Goal: Information Seeking & Learning: Learn about a topic

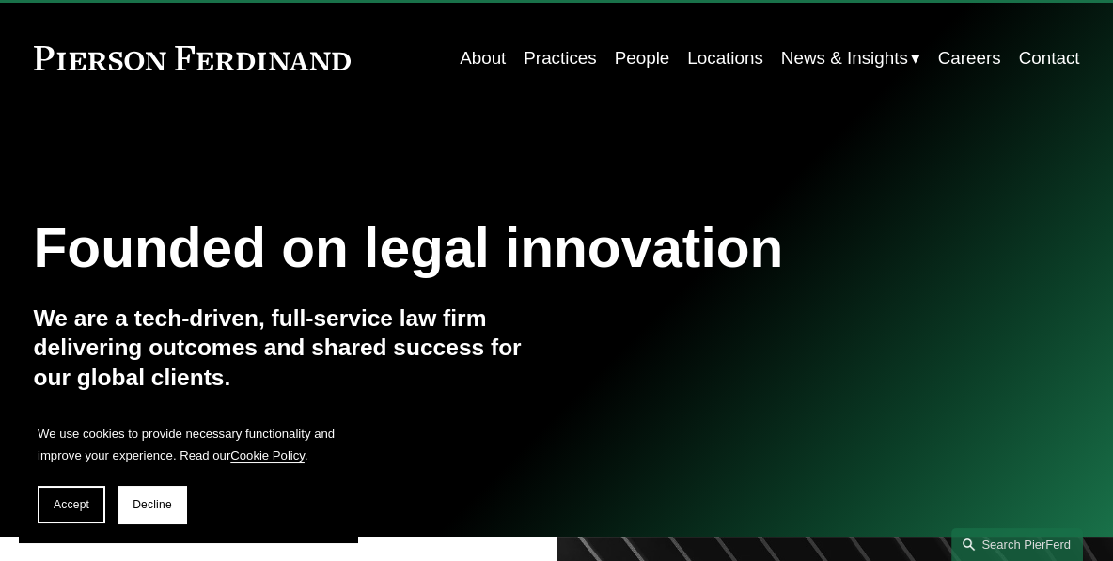
scroll to position [42, 0]
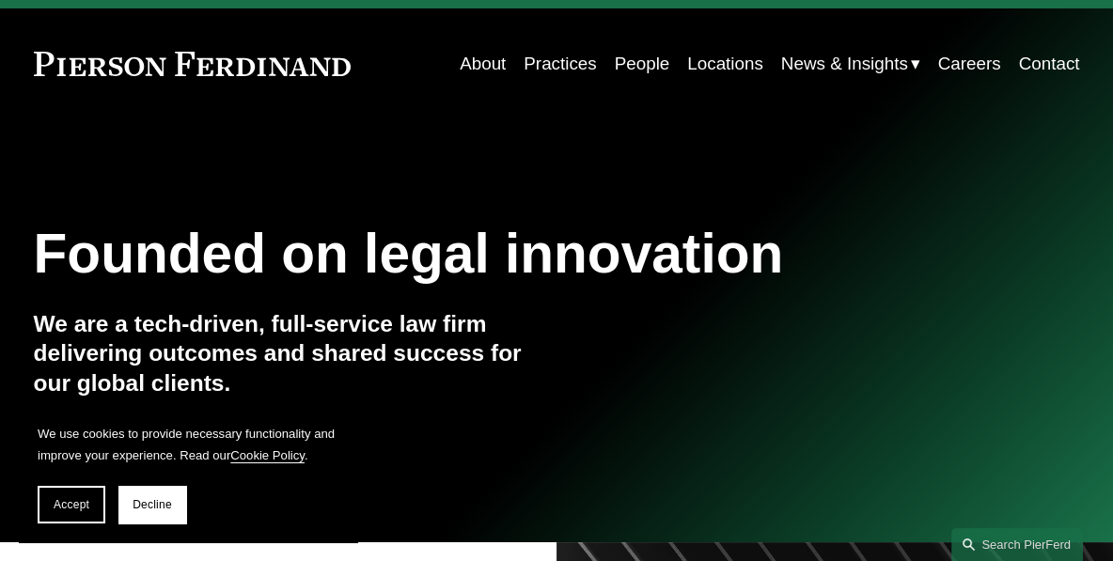
click at [643, 63] on link "People" at bounding box center [642, 64] width 55 height 36
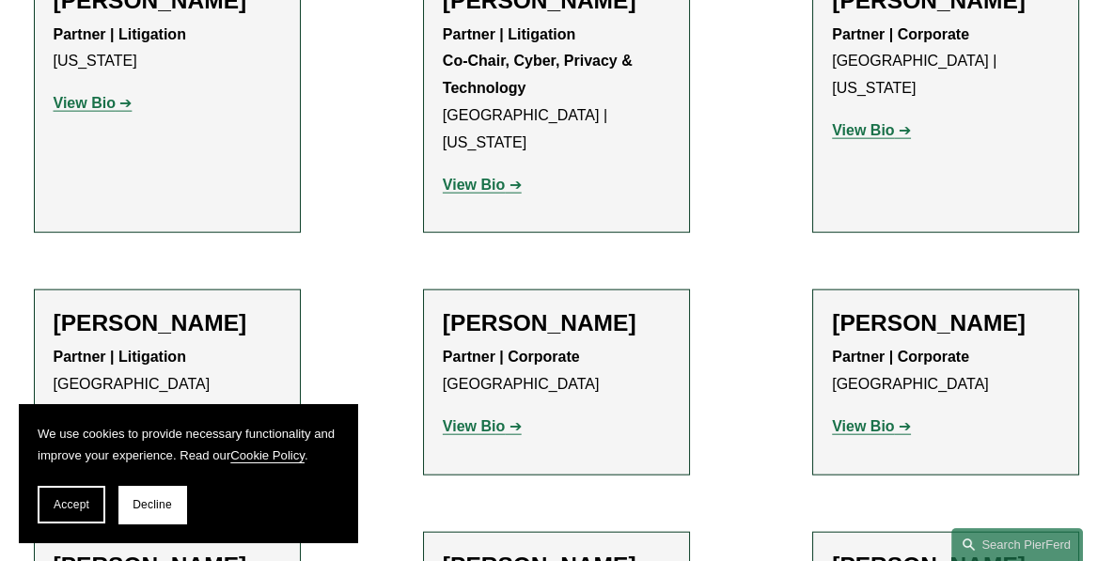
scroll to position [17778, 0]
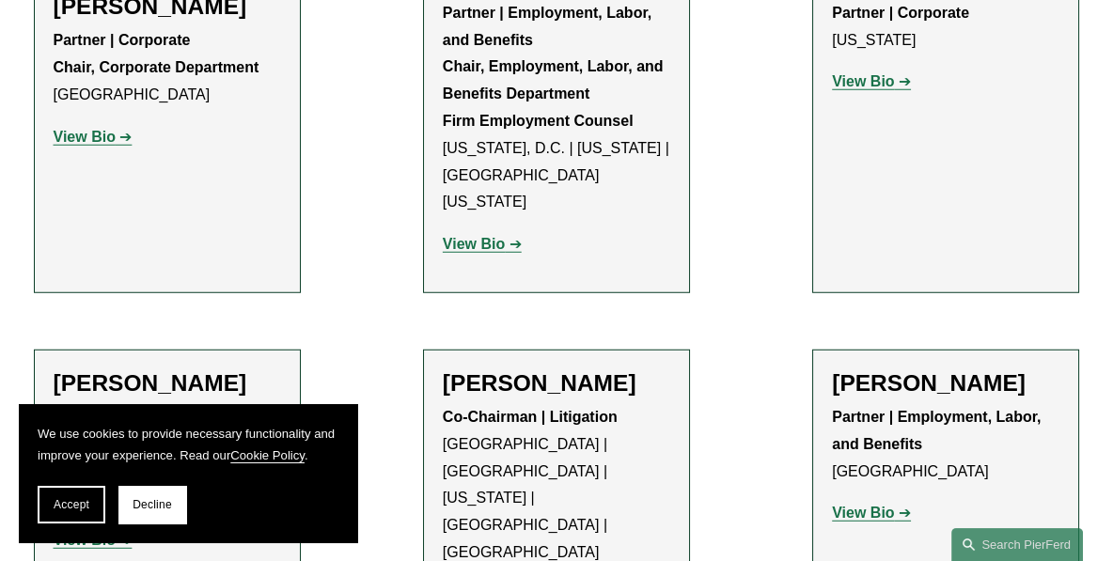
scroll to position [7904, 0]
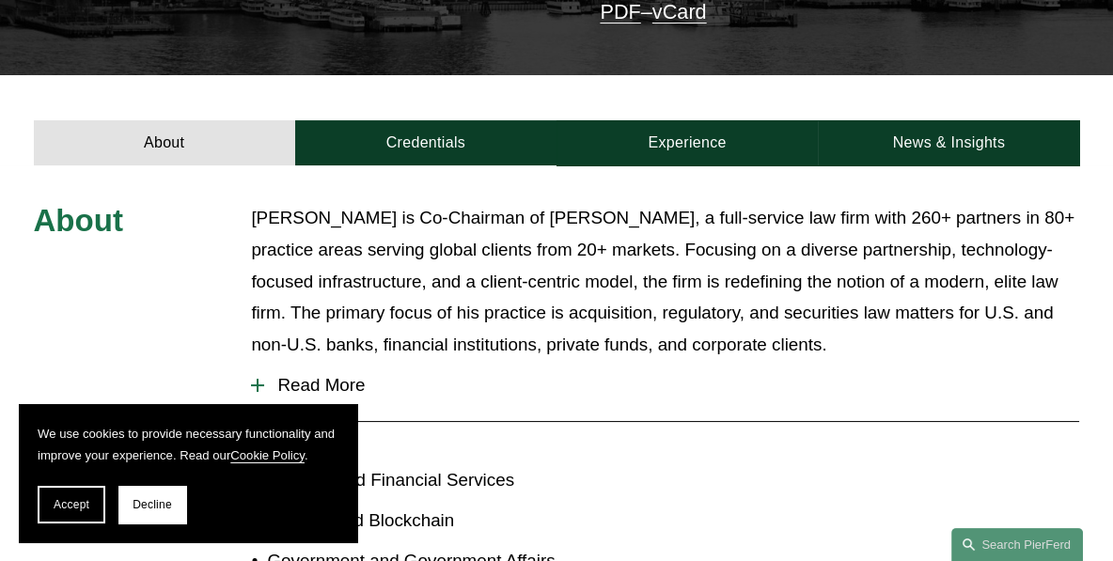
scroll to position [555, 0]
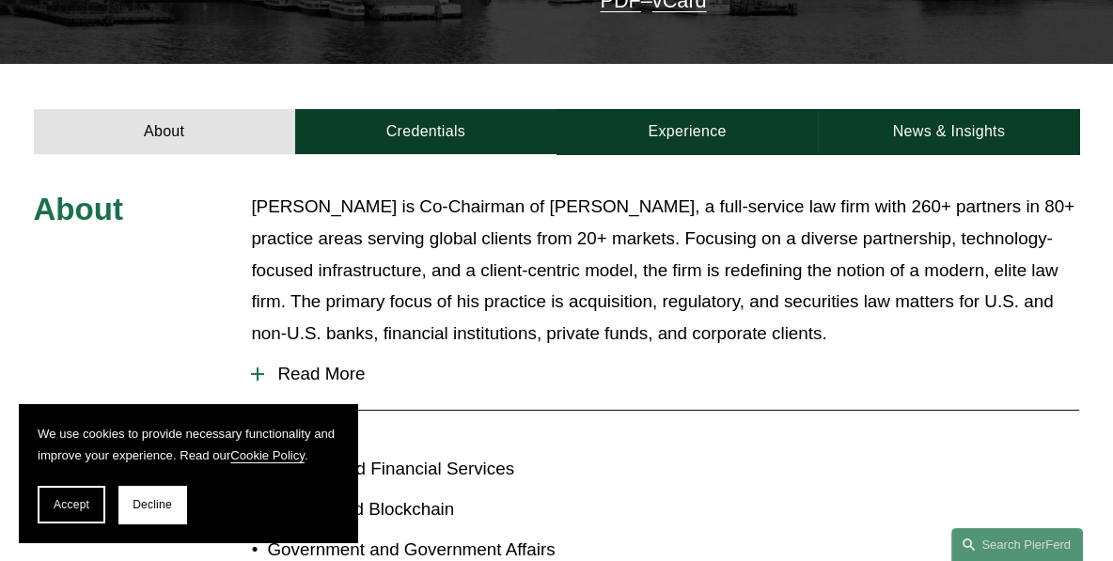
click at [351, 364] on span "Read More" at bounding box center [671, 374] width 815 height 21
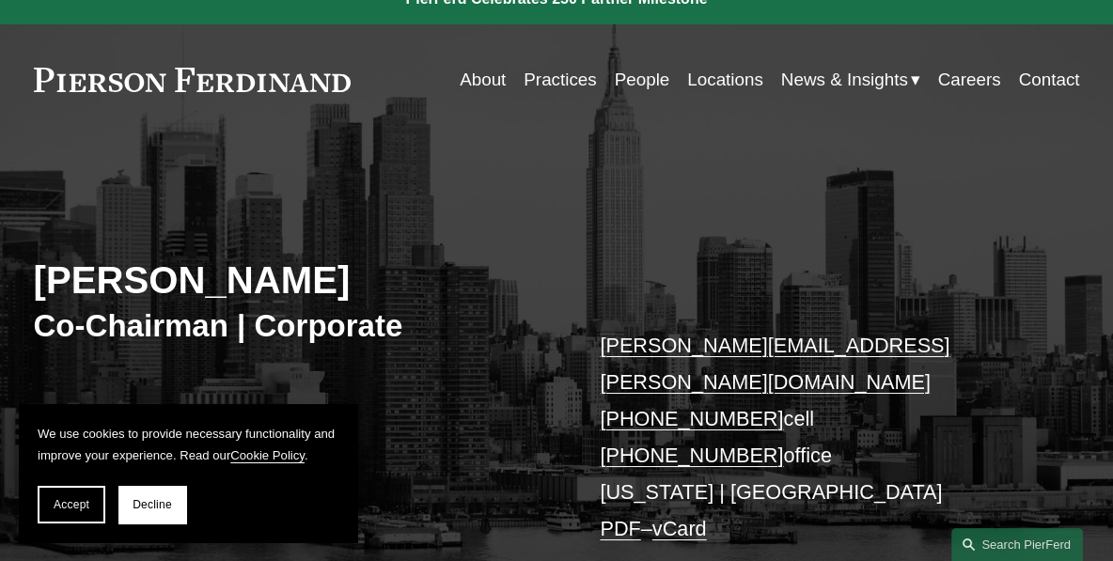
scroll to position [0, 0]
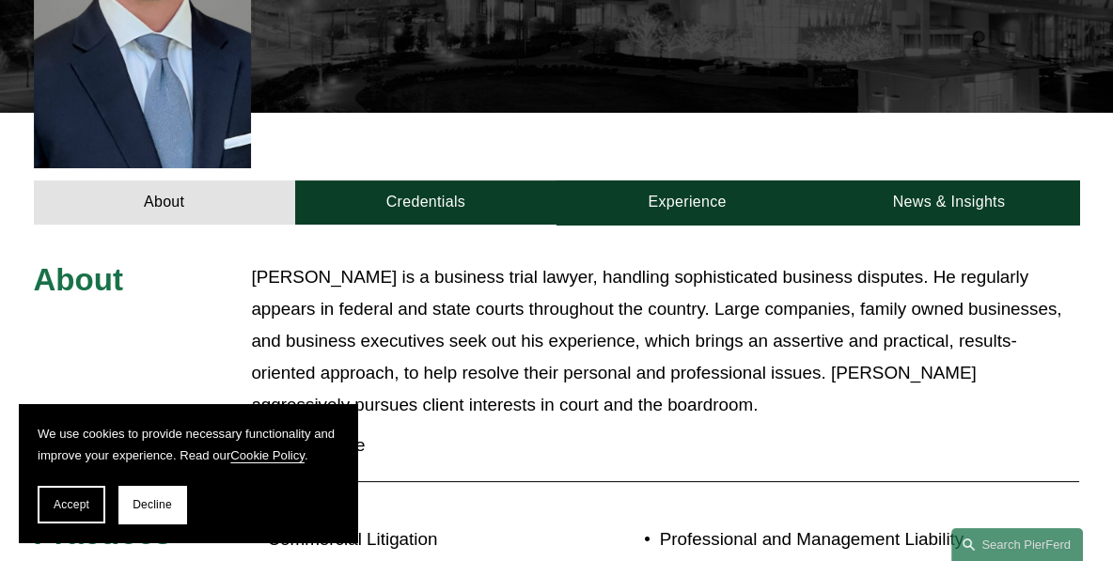
scroll to position [680, 0]
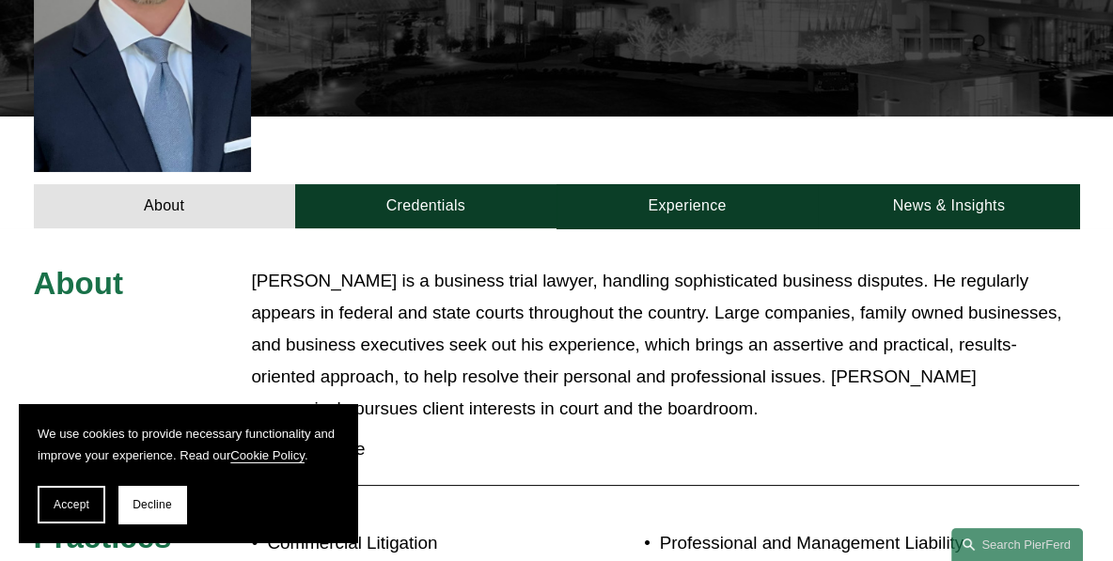
click at [307, 439] on span "Read More" at bounding box center [671, 449] width 815 height 21
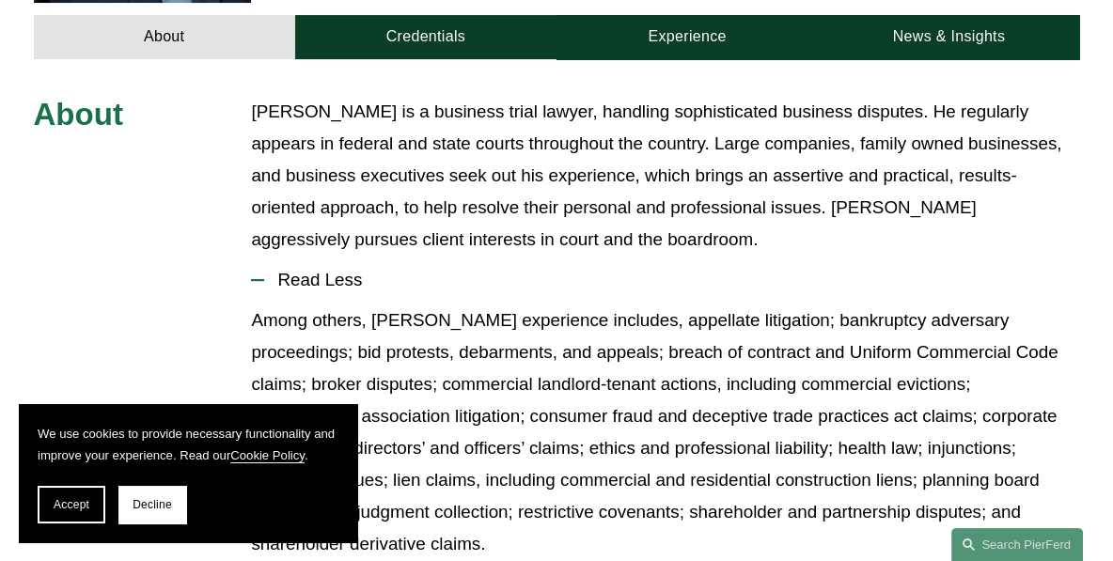
scroll to position [853, 0]
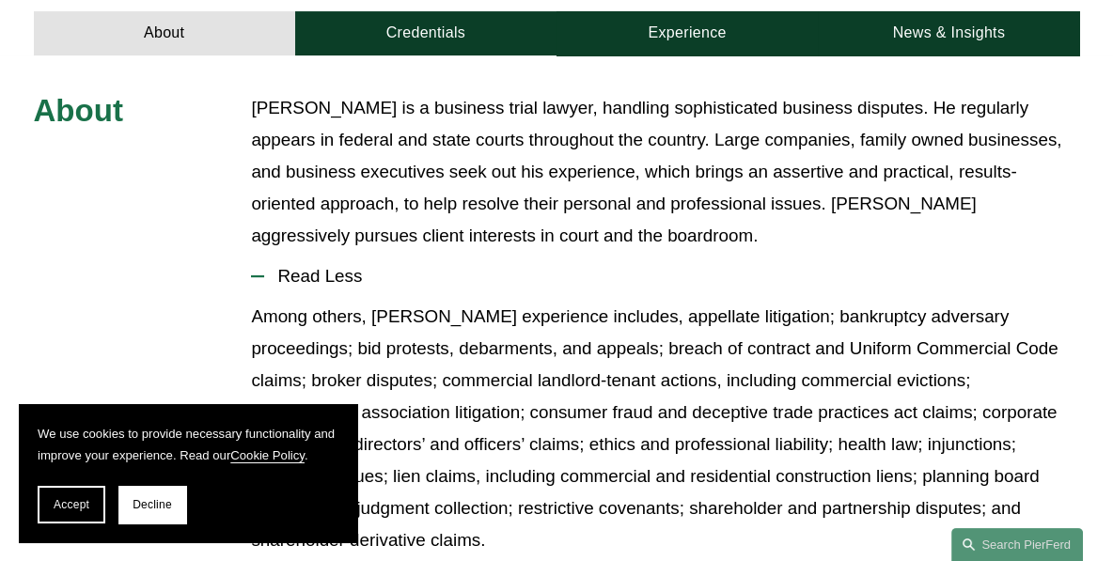
drag, startPoint x: 121, startPoint y: 355, endPoint x: 197, endPoint y: 336, distance: 78.7
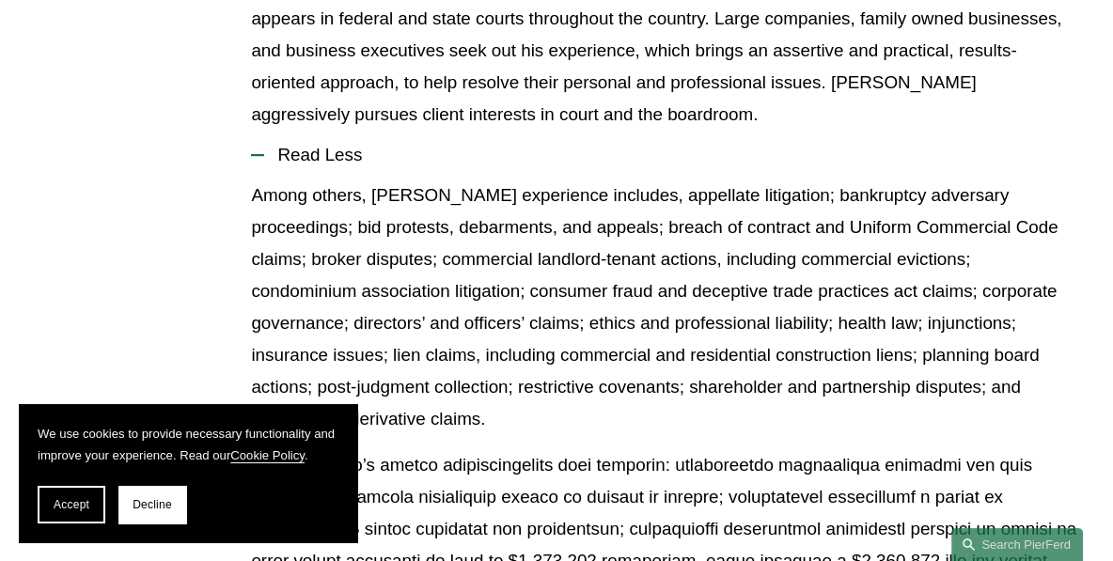
scroll to position [992, 0]
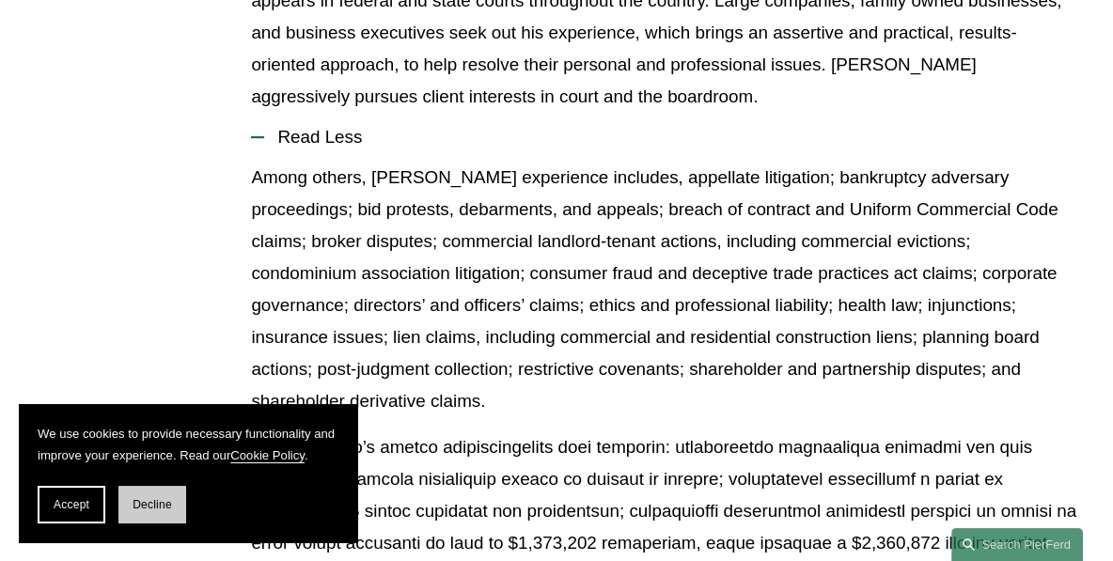
click at [147, 502] on span "Decline" at bounding box center [152, 504] width 39 height 13
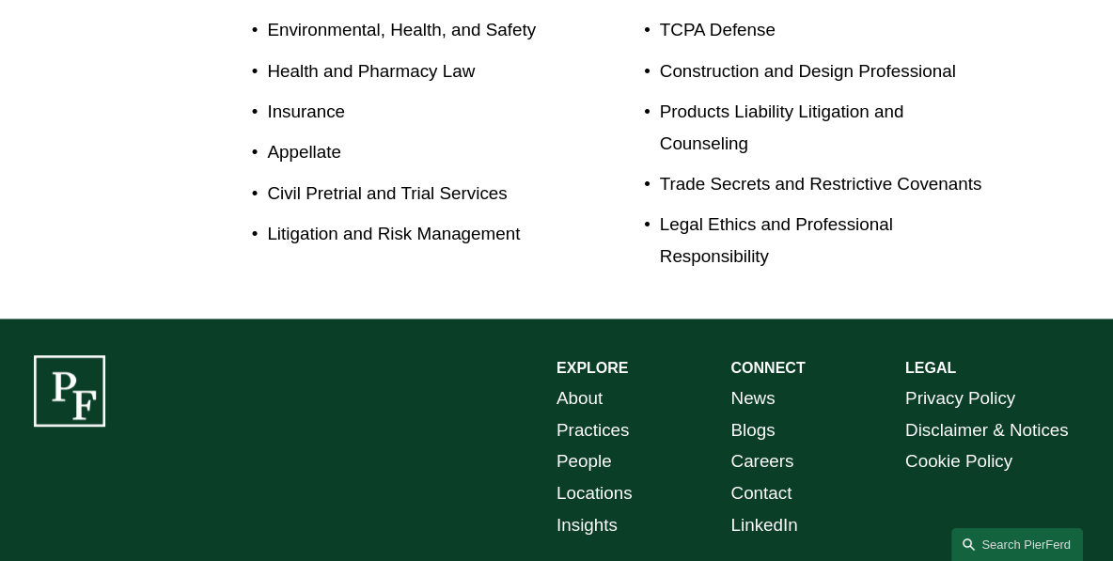
scroll to position [2275, 0]
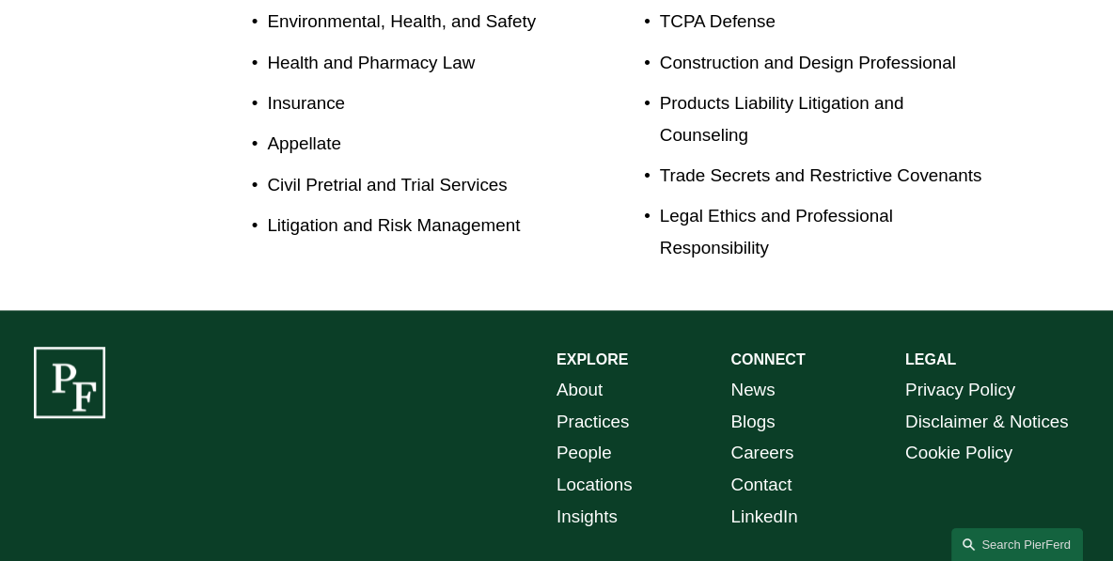
click at [962, 406] on link "Disclaimer & Notices" at bounding box center [987, 422] width 164 height 32
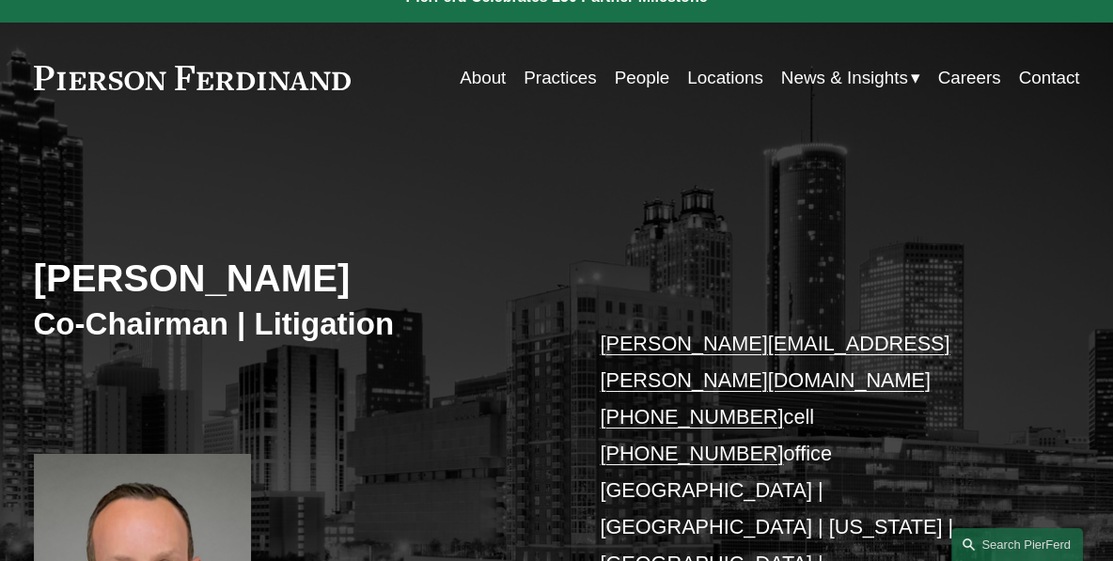
scroll to position [0, 0]
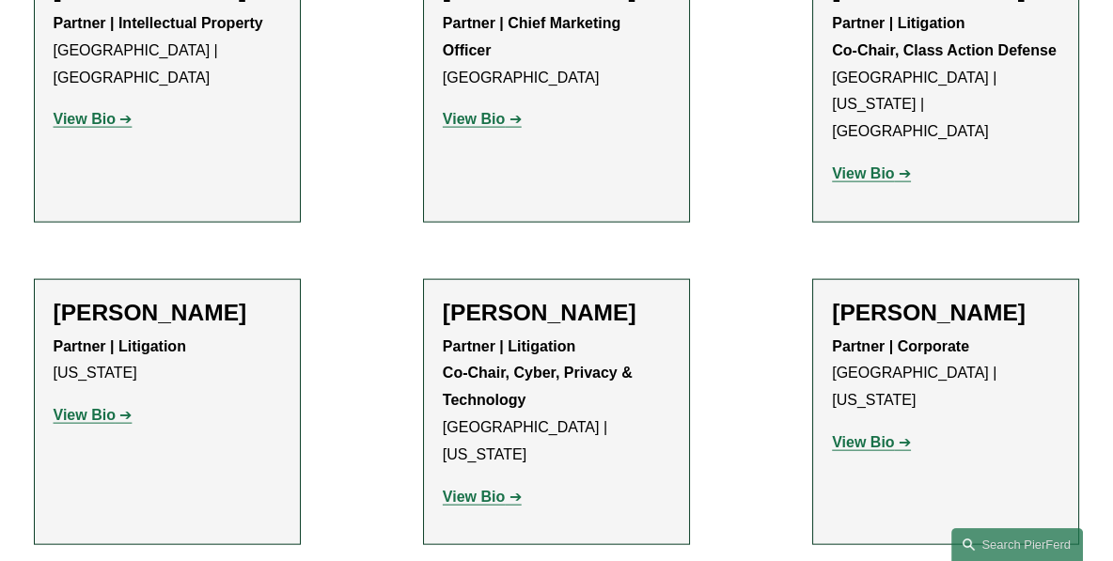
scroll to position [17582, 0]
